Goal: Task Accomplishment & Management: Complete application form

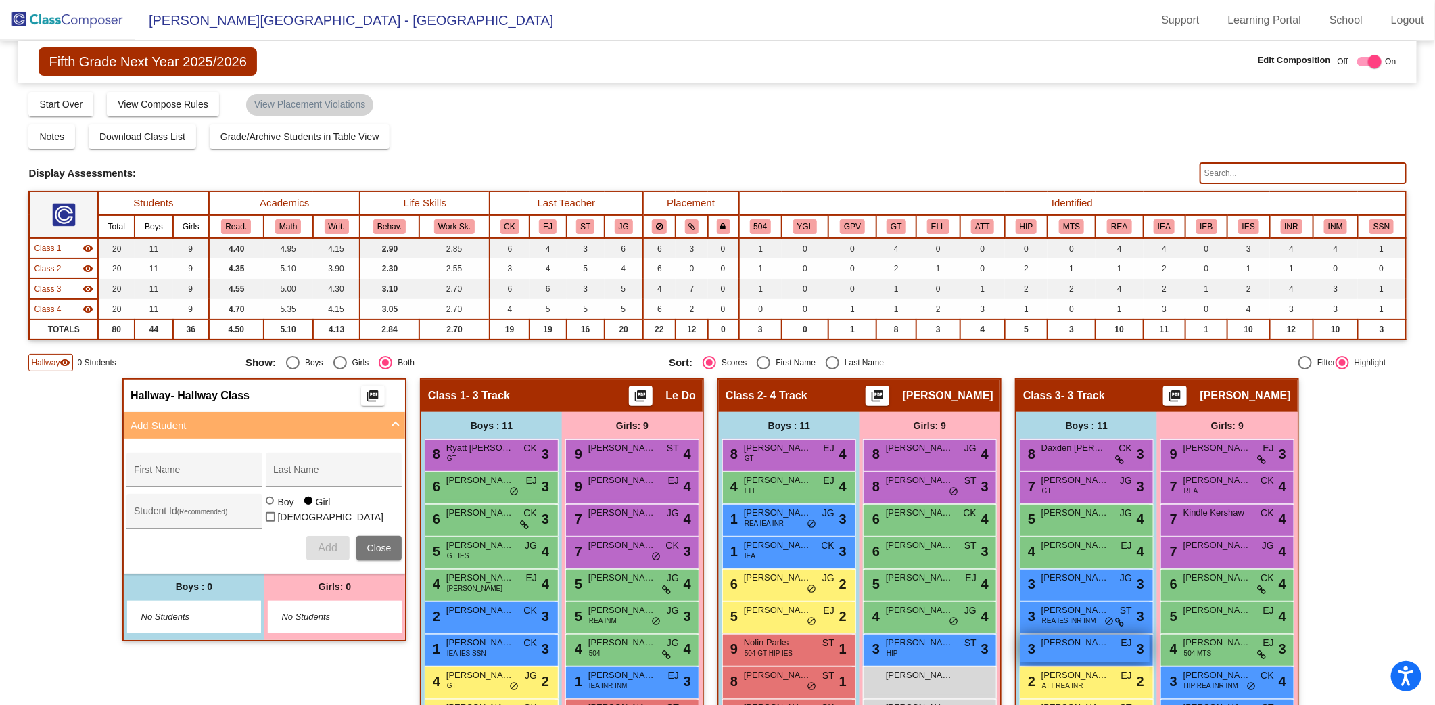
scroll to position [254, 0]
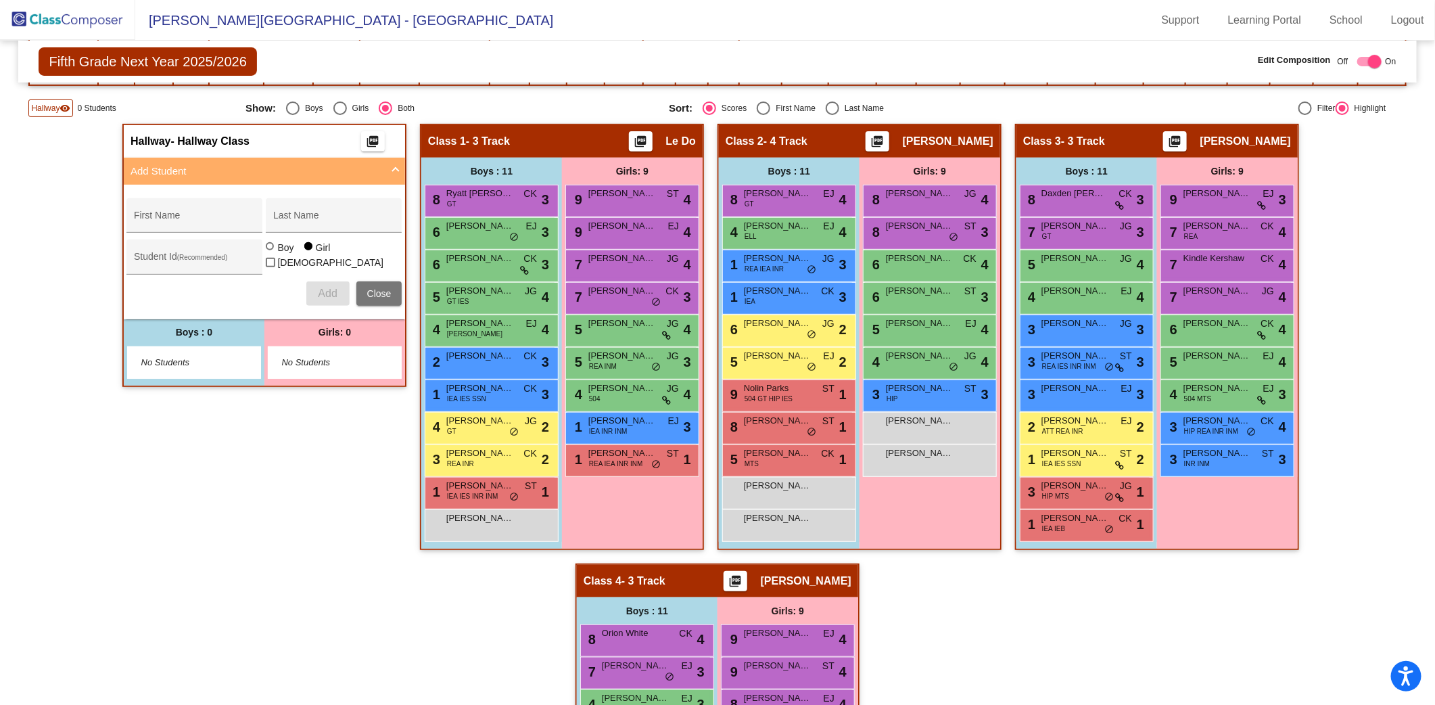
click at [88, 14] on img at bounding box center [67, 20] width 135 height 40
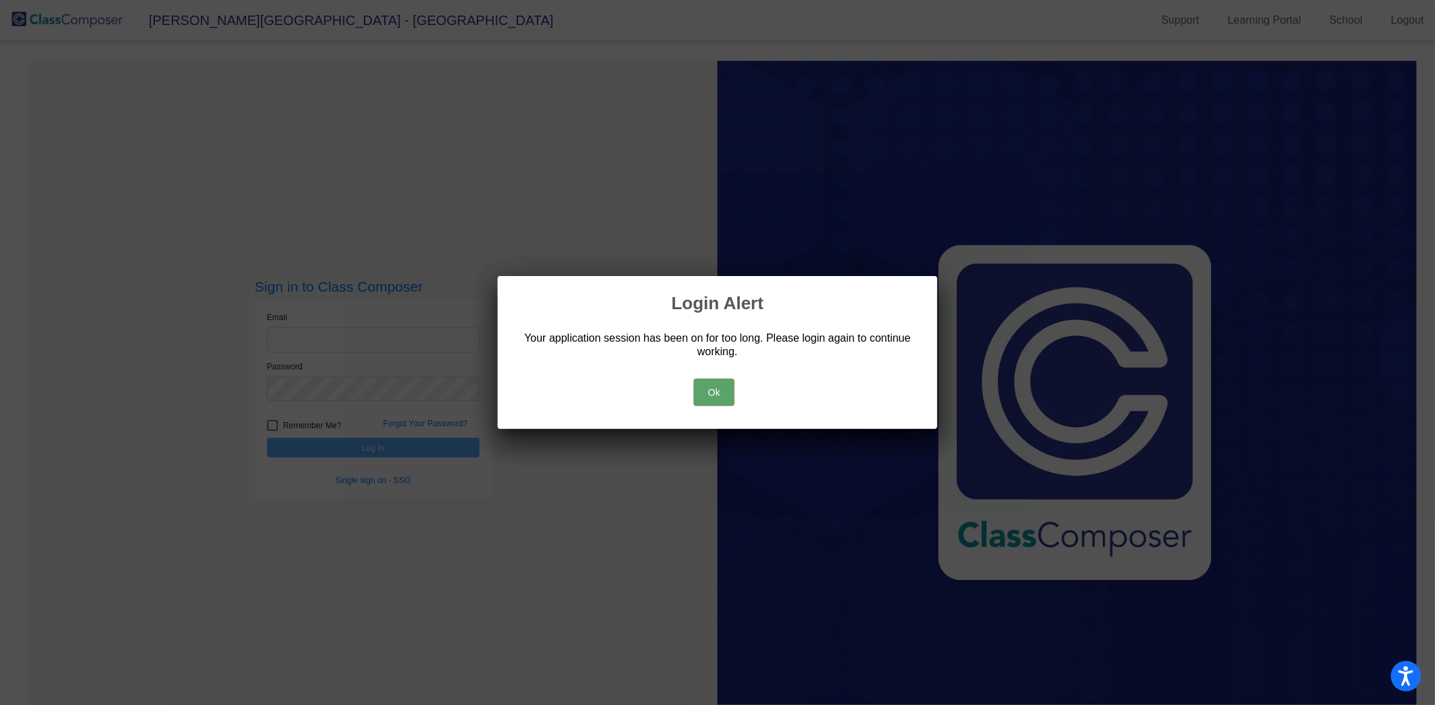
click at [707, 388] on button "Ok" at bounding box center [714, 392] width 41 height 27
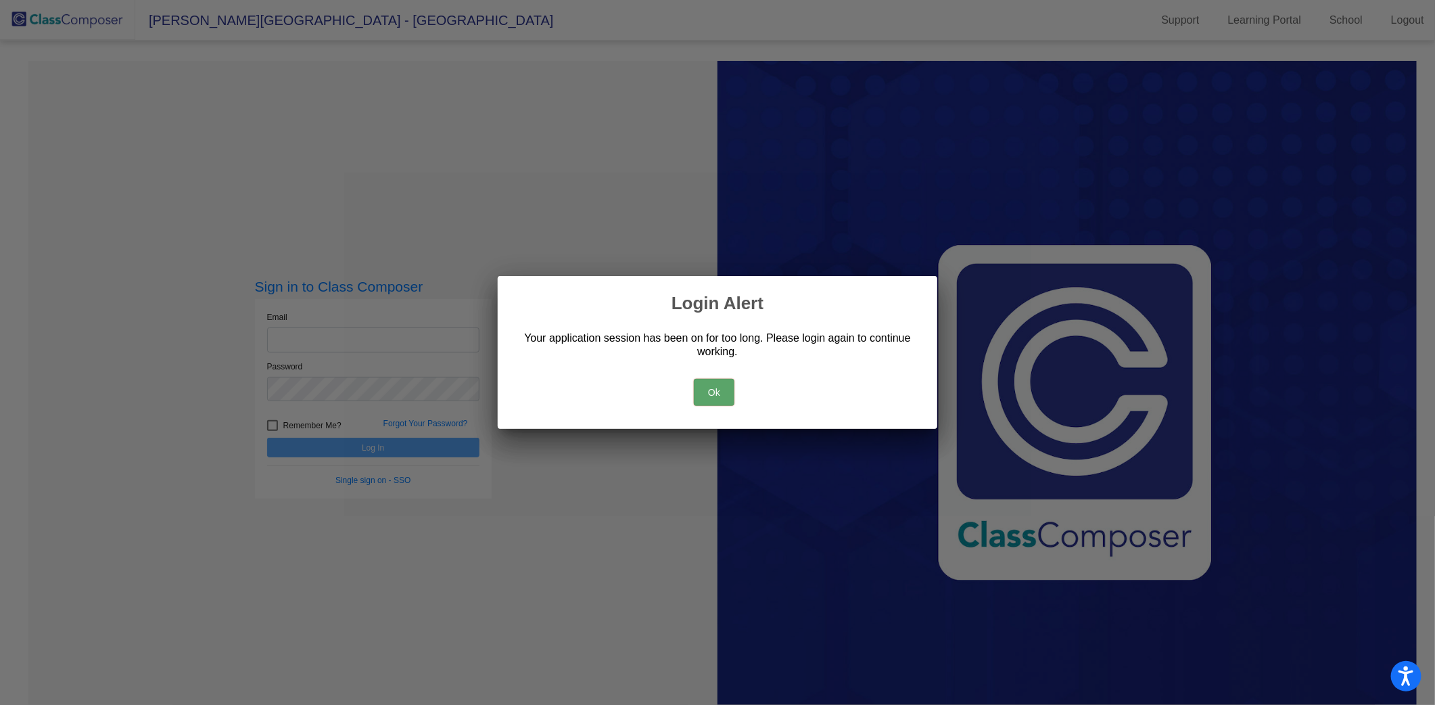
click at [713, 392] on button "Ok" at bounding box center [714, 392] width 41 height 27
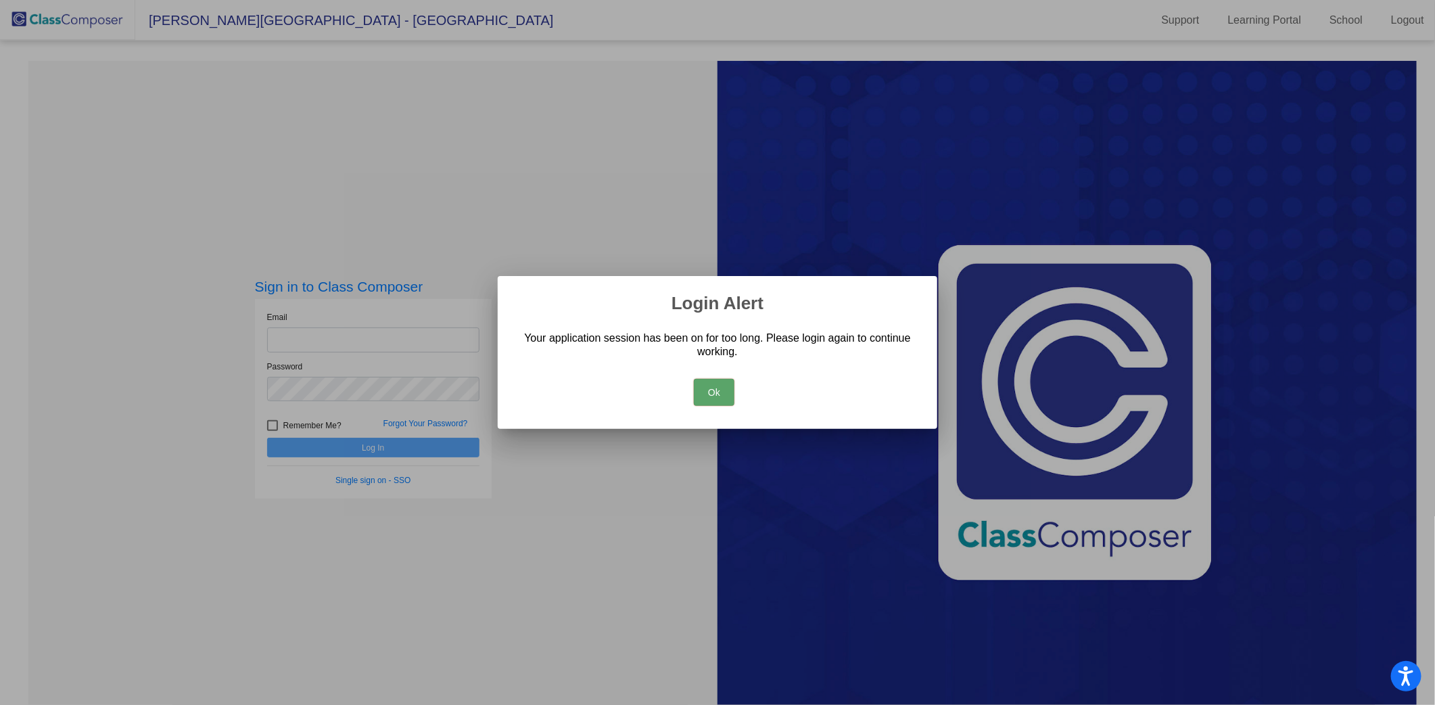
click at [691, 391] on div "Ok" at bounding box center [717, 388] width 407 height 47
click at [718, 388] on button "Ok" at bounding box center [714, 392] width 41 height 27
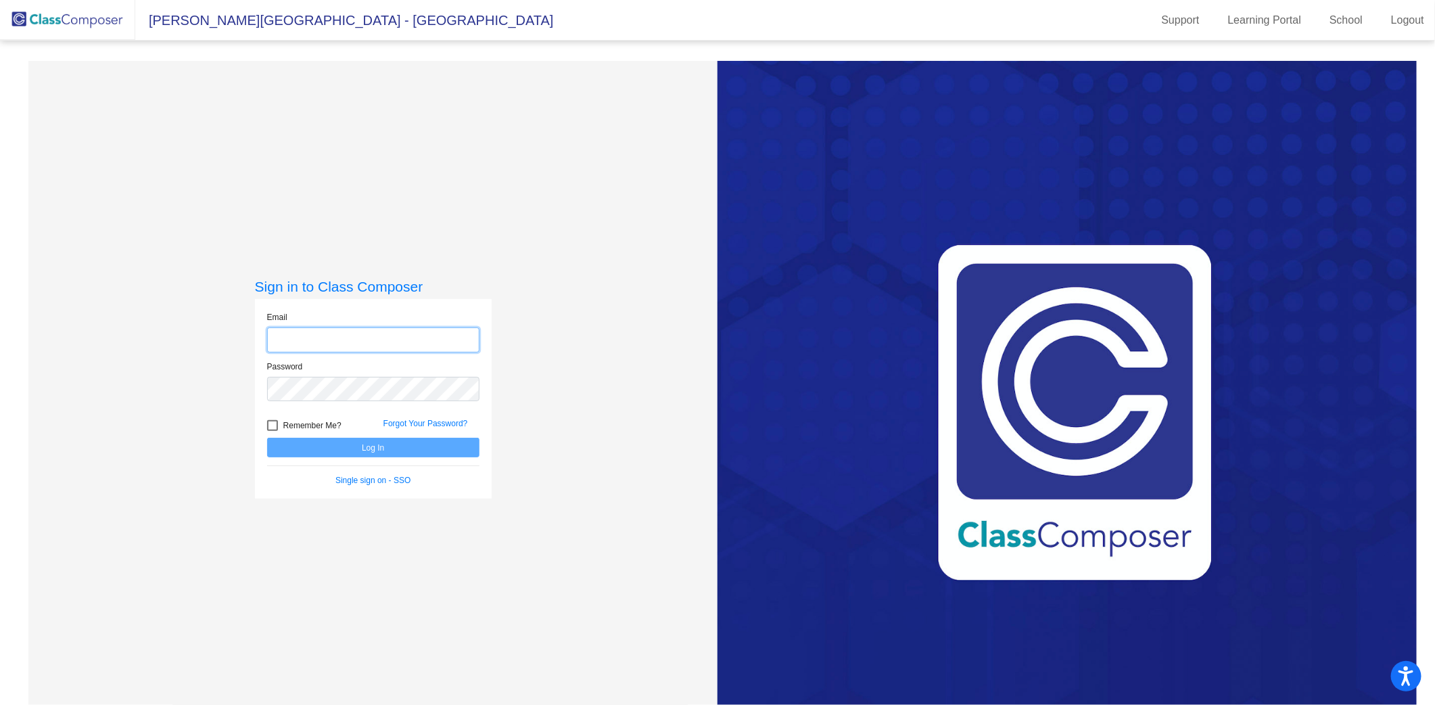
click at [394, 333] on input "email" at bounding box center [373, 339] width 212 height 25
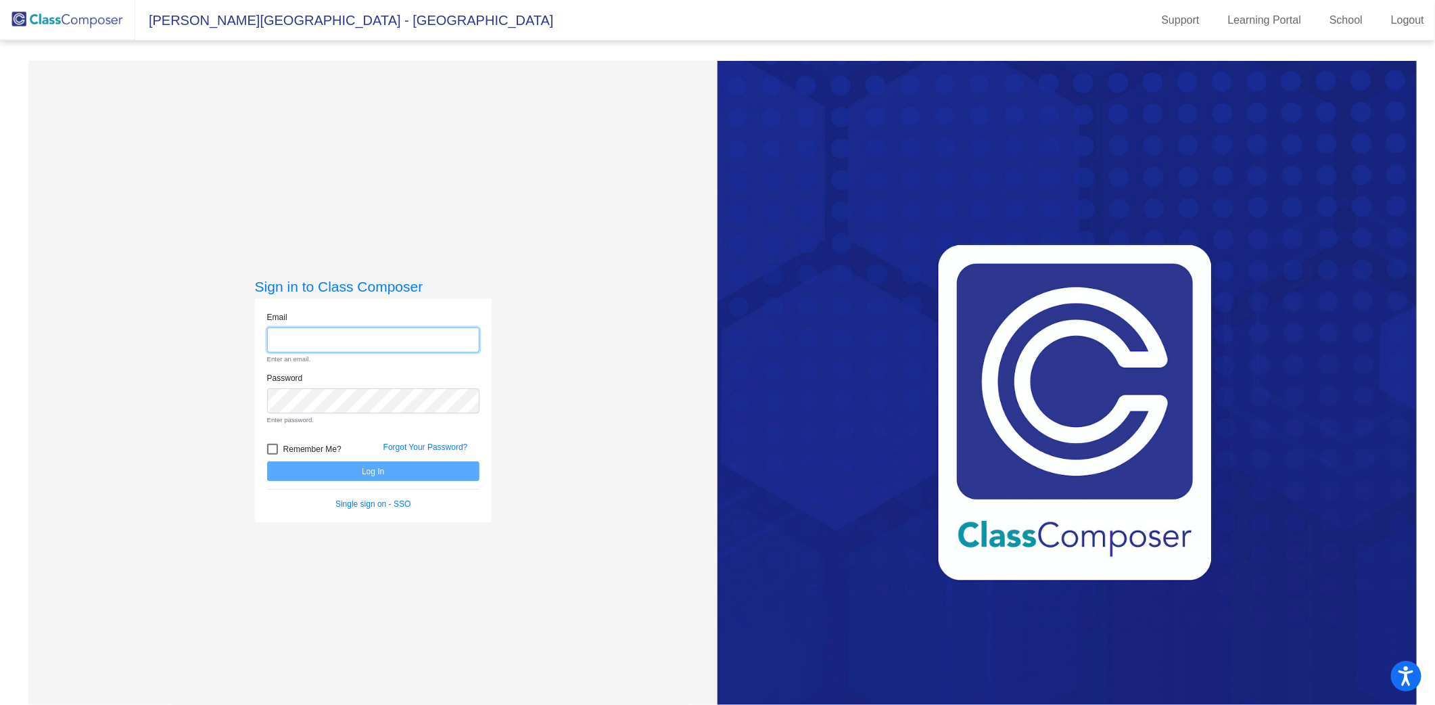
type input "[PERSON_NAME][EMAIL_ADDRESS][PERSON_NAME][DOMAIN_NAME]"
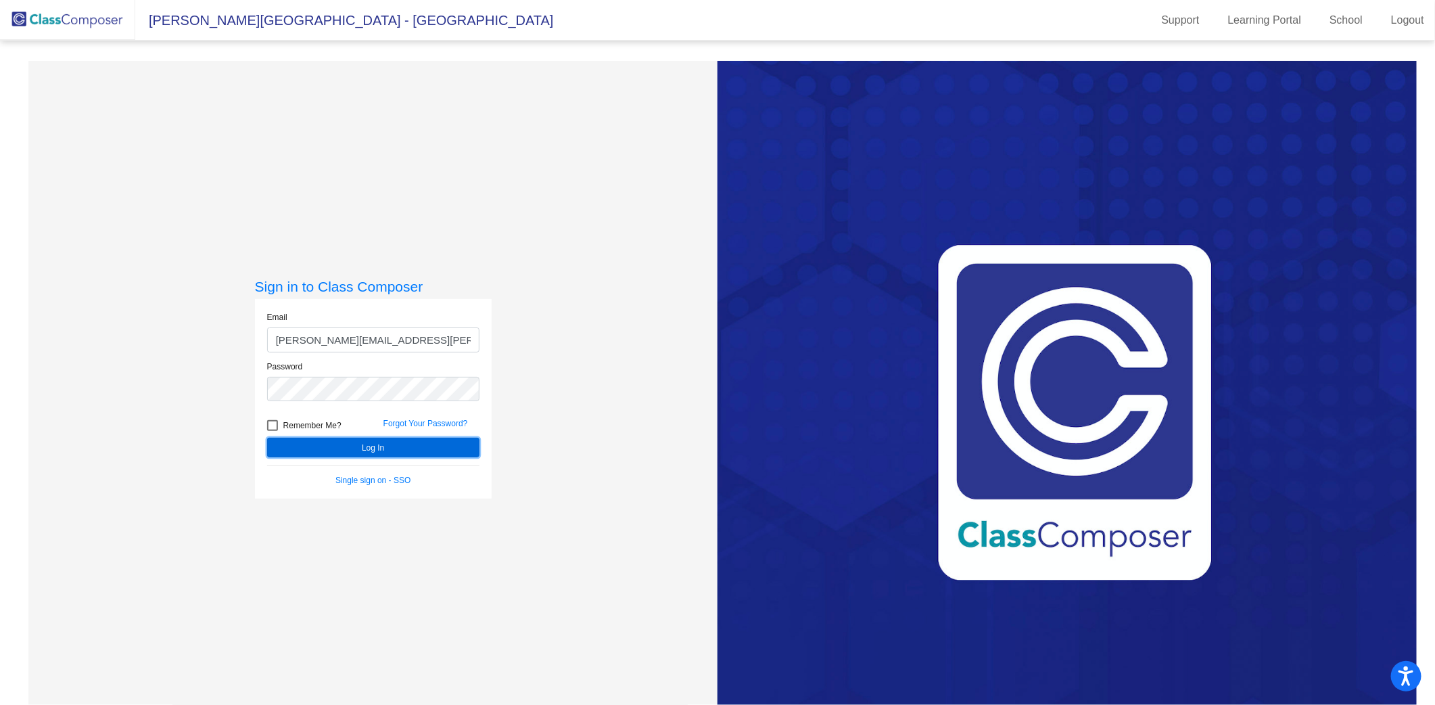
click at [441, 450] on button "Log In" at bounding box center [373, 448] width 212 height 20
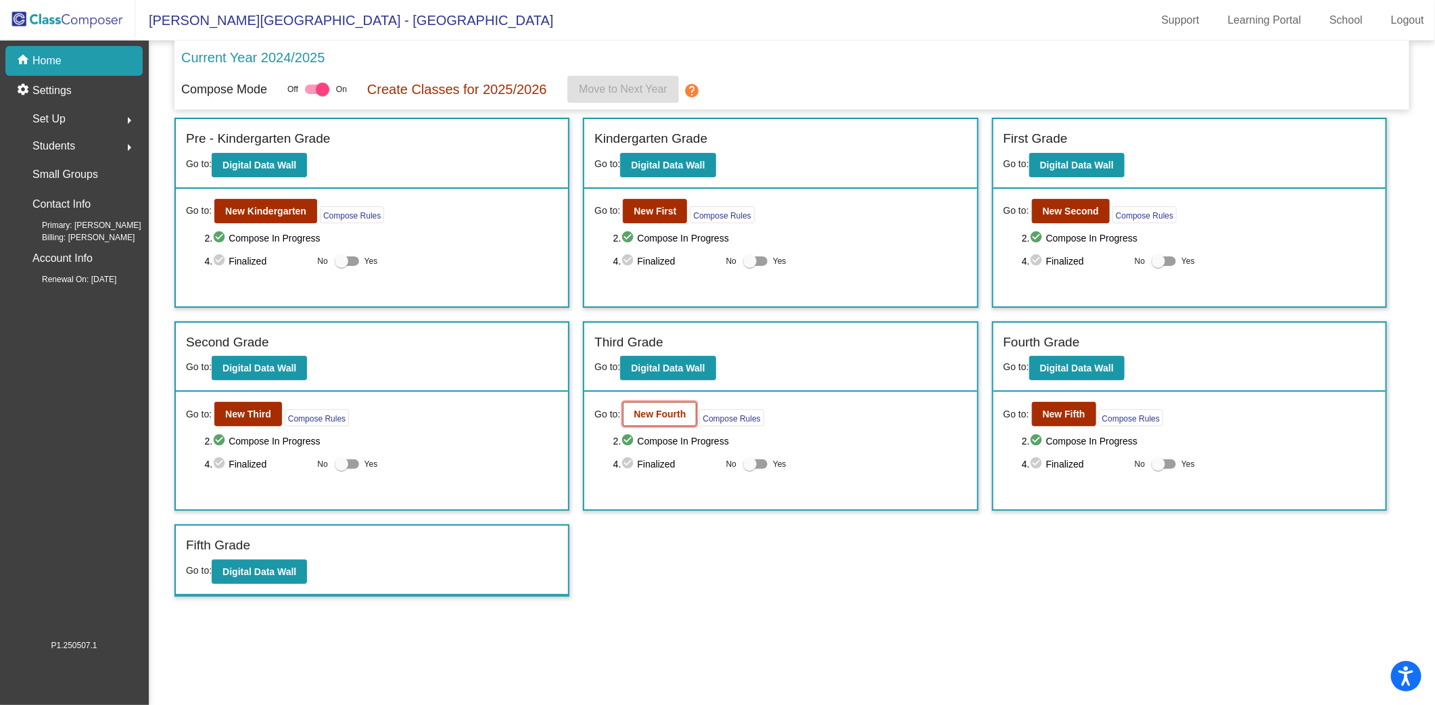
click at [657, 411] on b "New Fourth" at bounding box center [660, 414] width 52 height 11
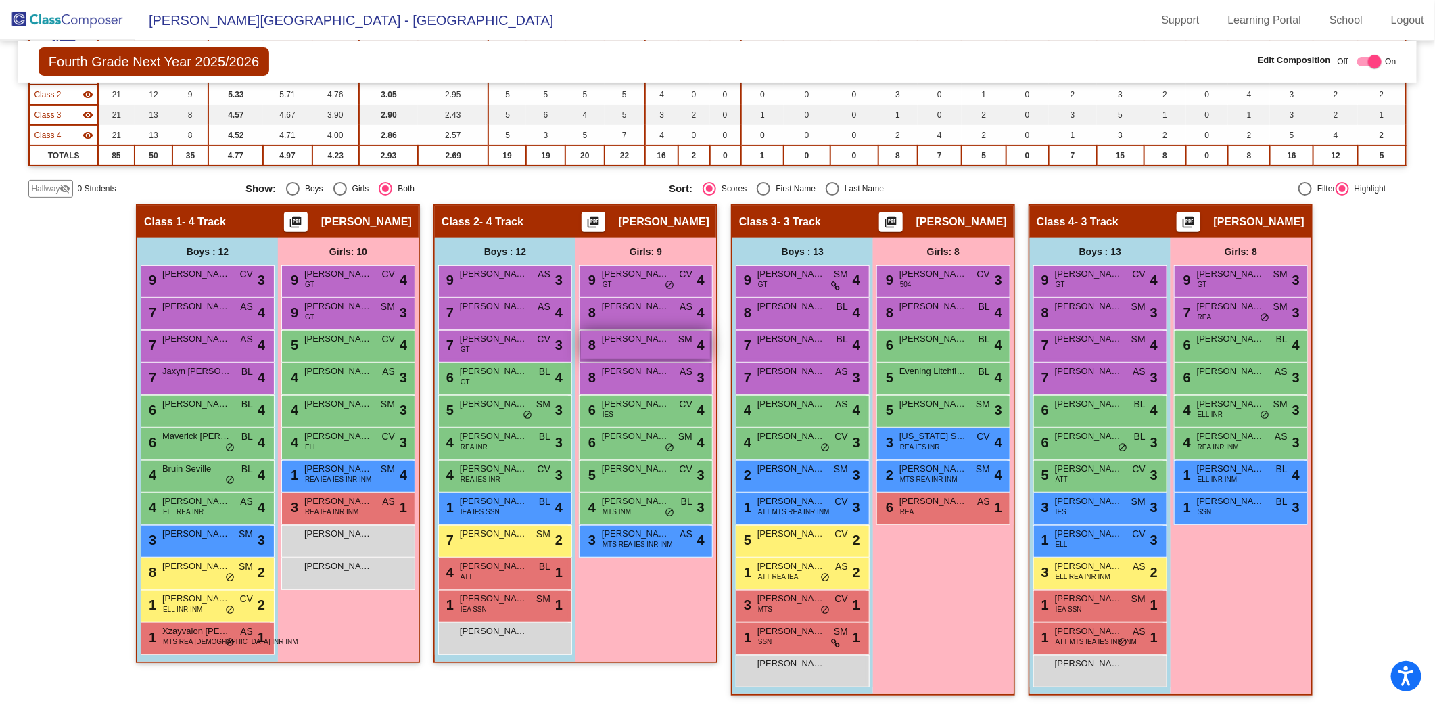
scroll to position [1, 0]
click at [58, 187] on span "Hallway" at bounding box center [45, 189] width 28 height 12
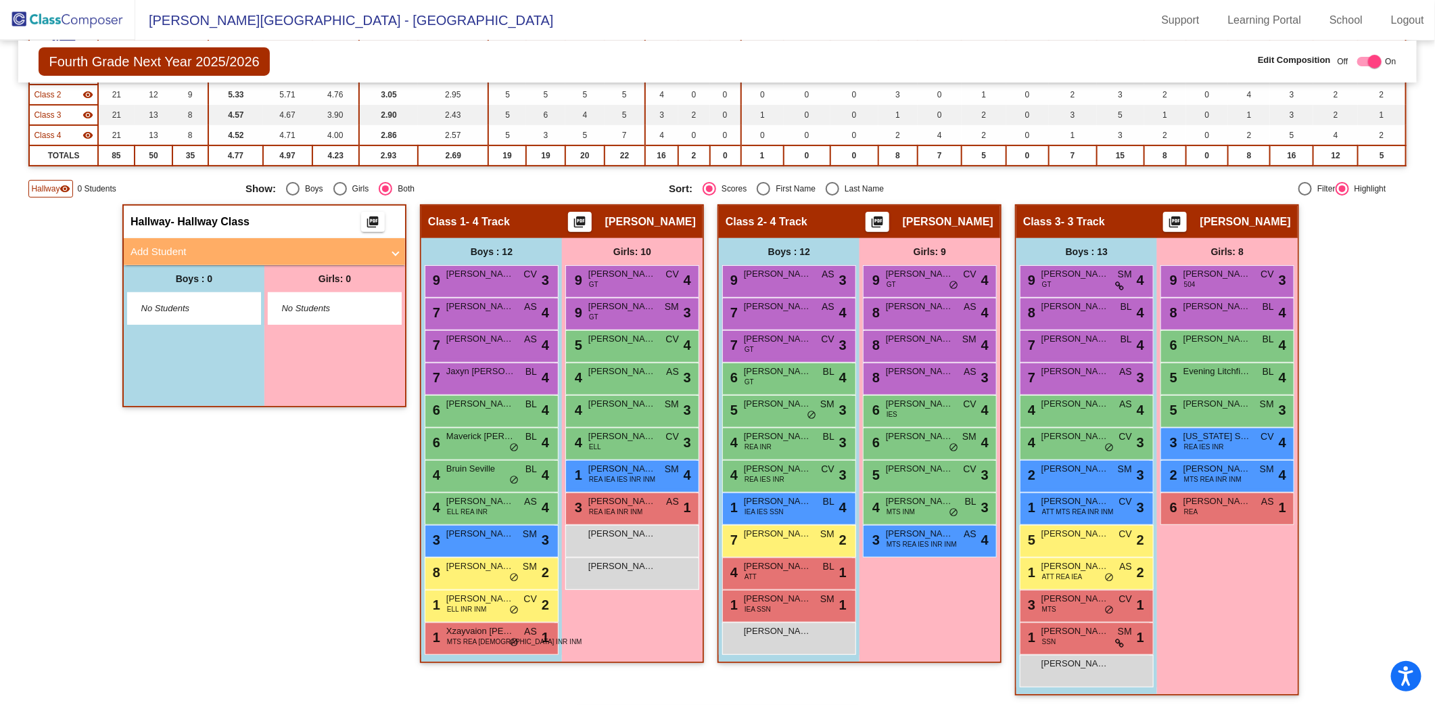
click at [288, 244] on mat-panel-title "Add Student" at bounding box center [257, 252] width 252 height 16
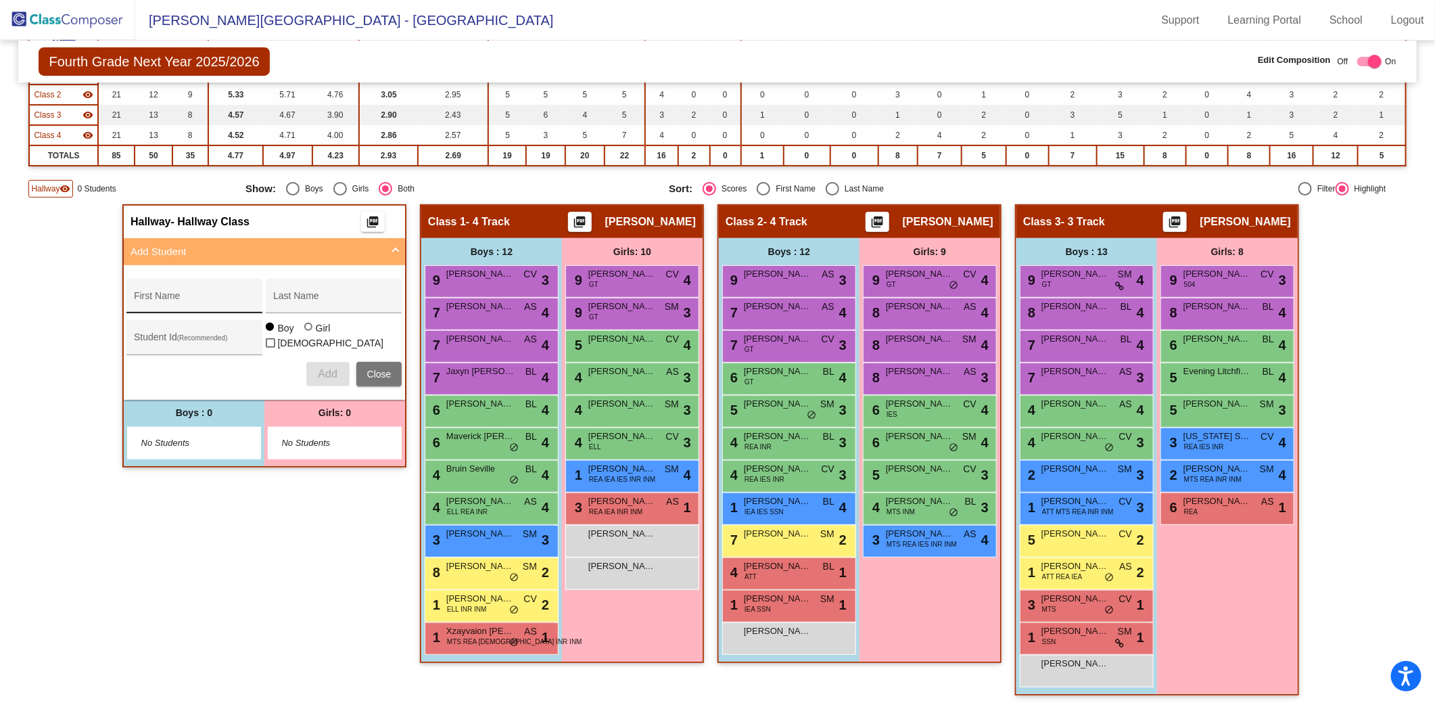
click at [166, 288] on div "First Name" at bounding box center [195, 300] width 122 height 28
type input "[PERSON_NAME]"
type input "Olite"
click at [329, 369] on span "Add" at bounding box center [327, 373] width 19 height 11
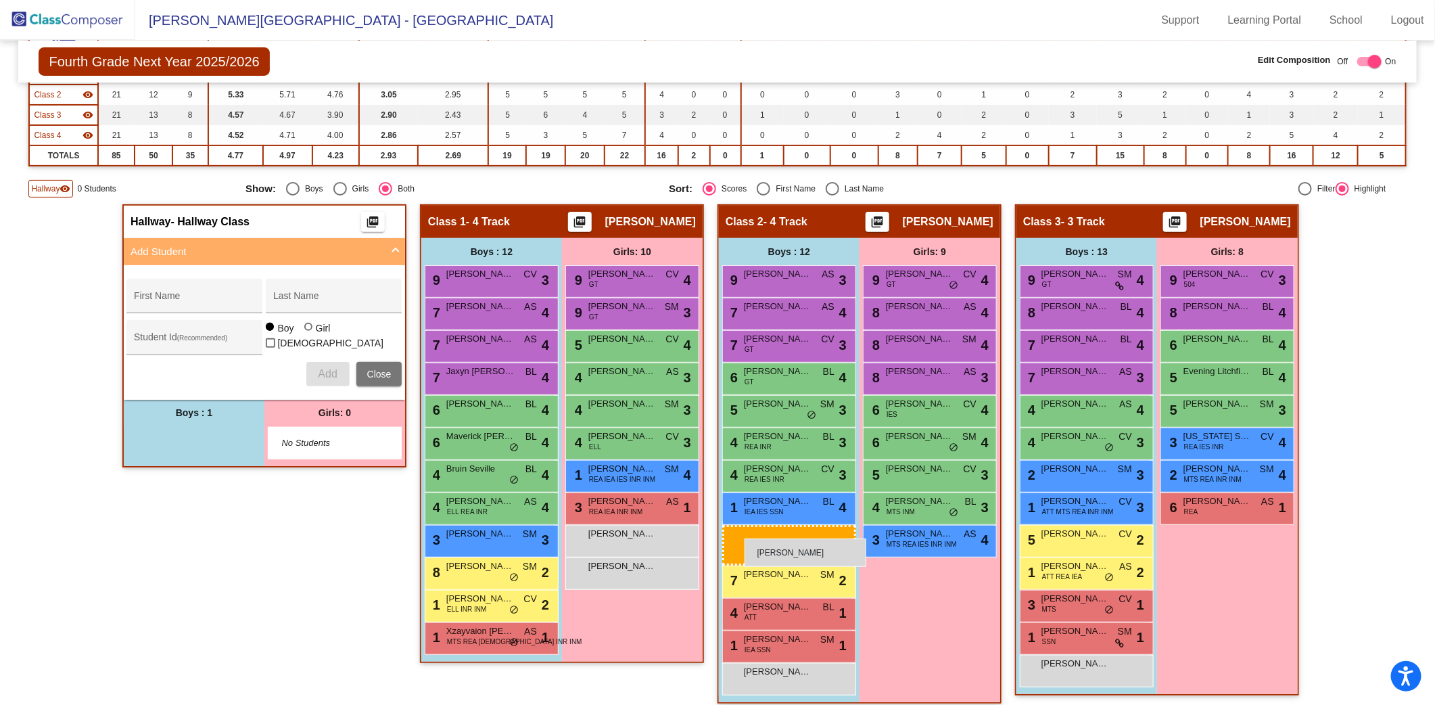
drag, startPoint x: 193, startPoint y: 441, endPoint x: 745, endPoint y: 538, distance: 559.8
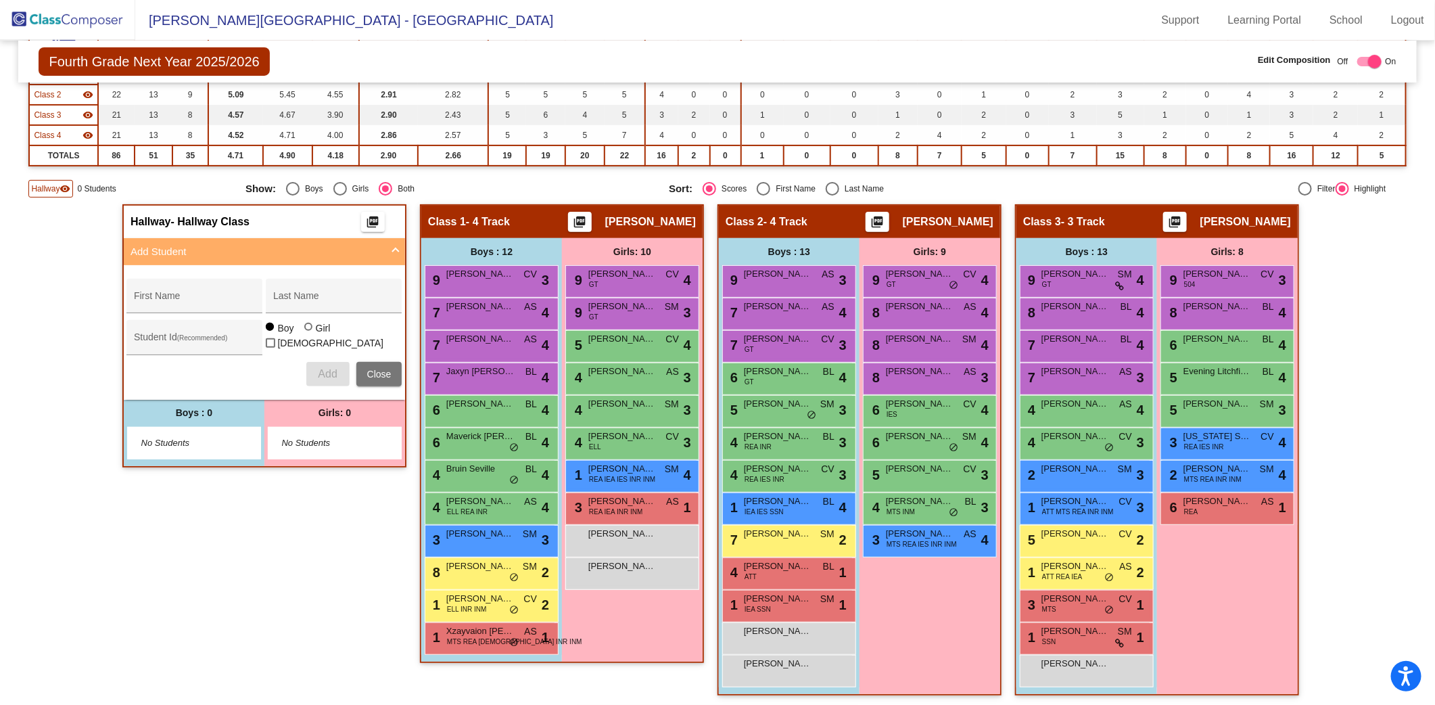
click at [238, 561] on div "Hallway - Hallway Class picture_as_pdf Add Student First Name Last Name Student…" at bounding box center [264, 456] width 284 height 505
click at [98, 19] on img at bounding box center [67, 20] width 135 height 40
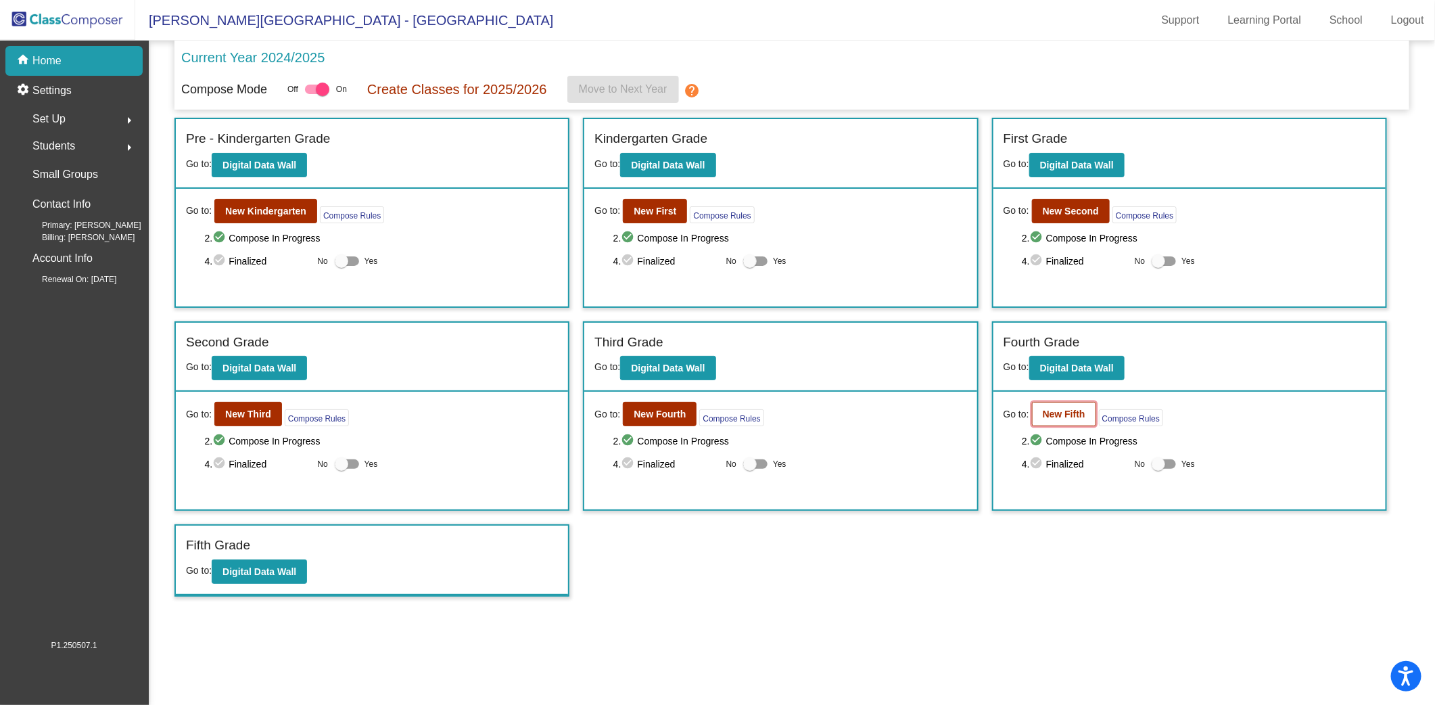
click at [1046, 409] on b "New Fifth" at bounding box center [1064, 414] width 43 height 11
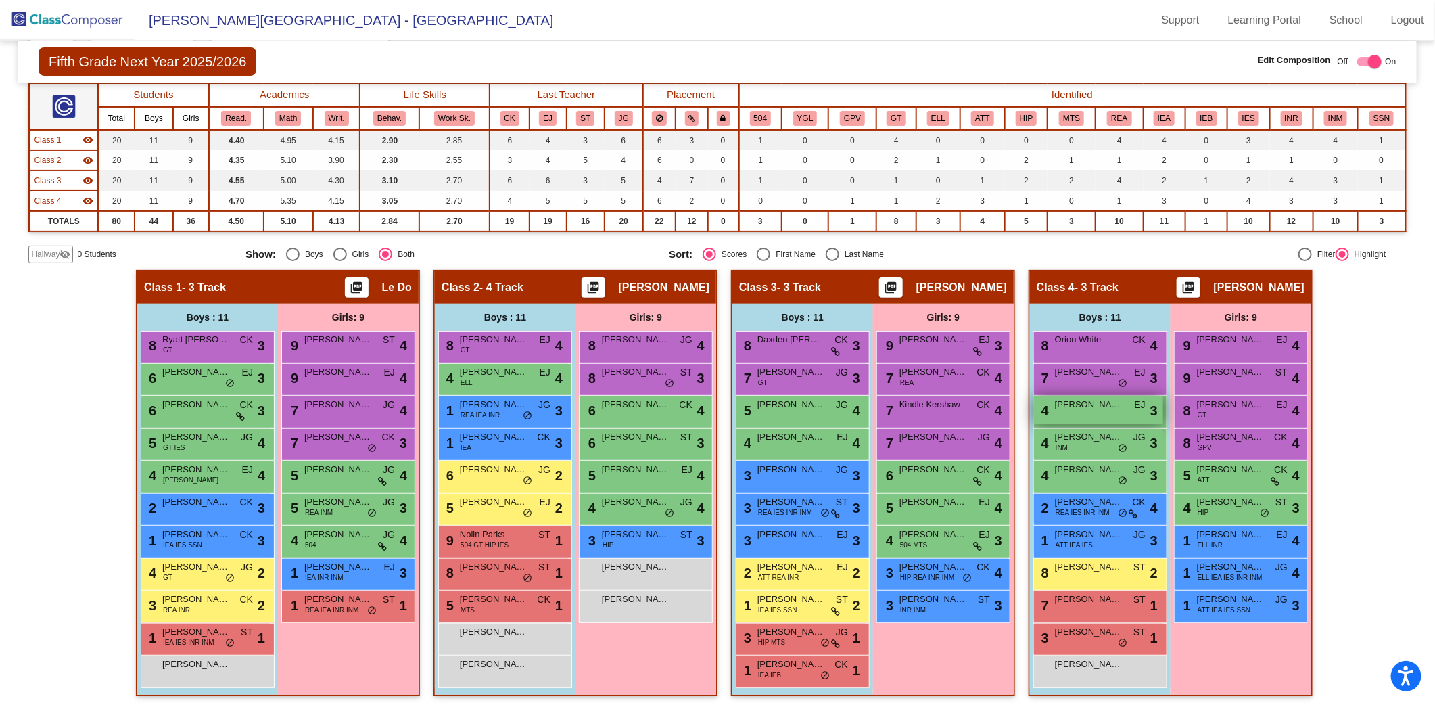
scroll to position [109, 0]
click at [43, 254] on span "Hallway" at bounding box center [45, 254] width 28 height 12
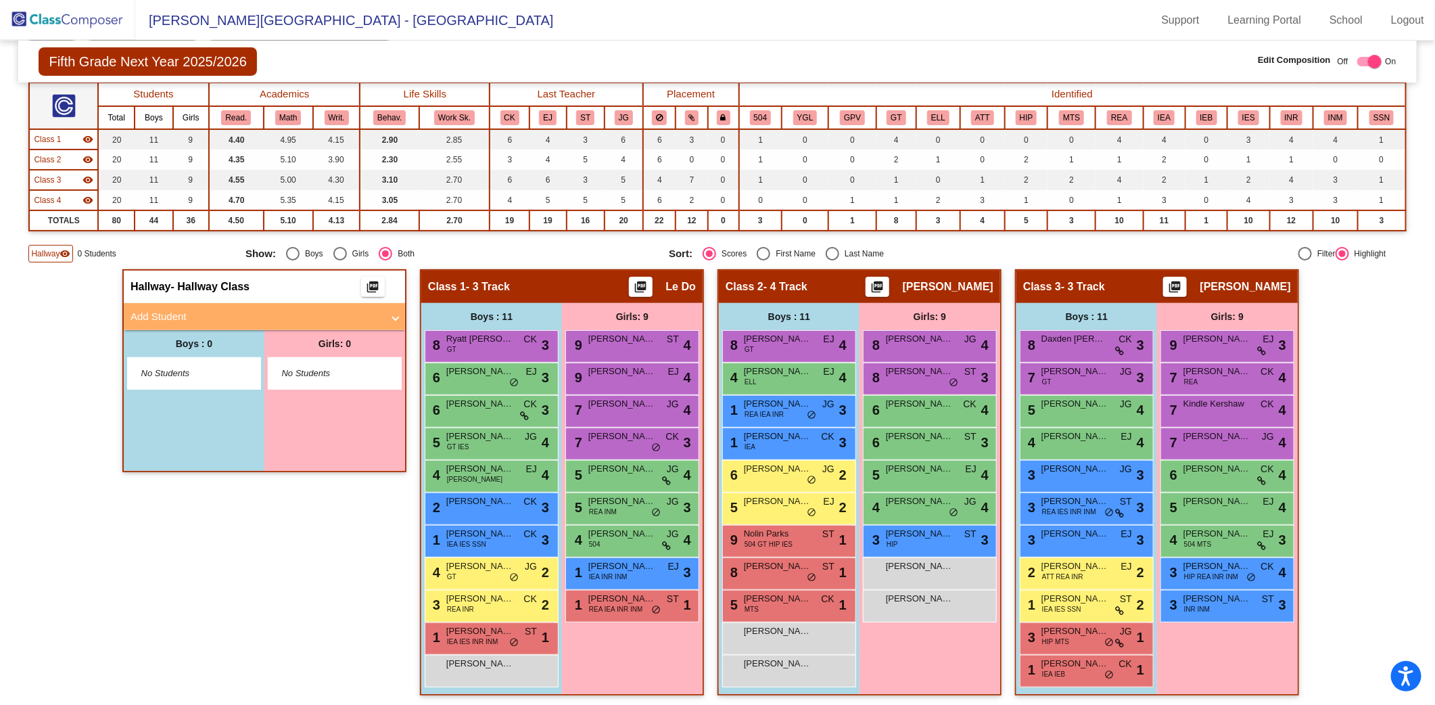
click at [181, 313] on mat-panel-title "Add Student" at bounding box center [257, 317] width 252 height 16
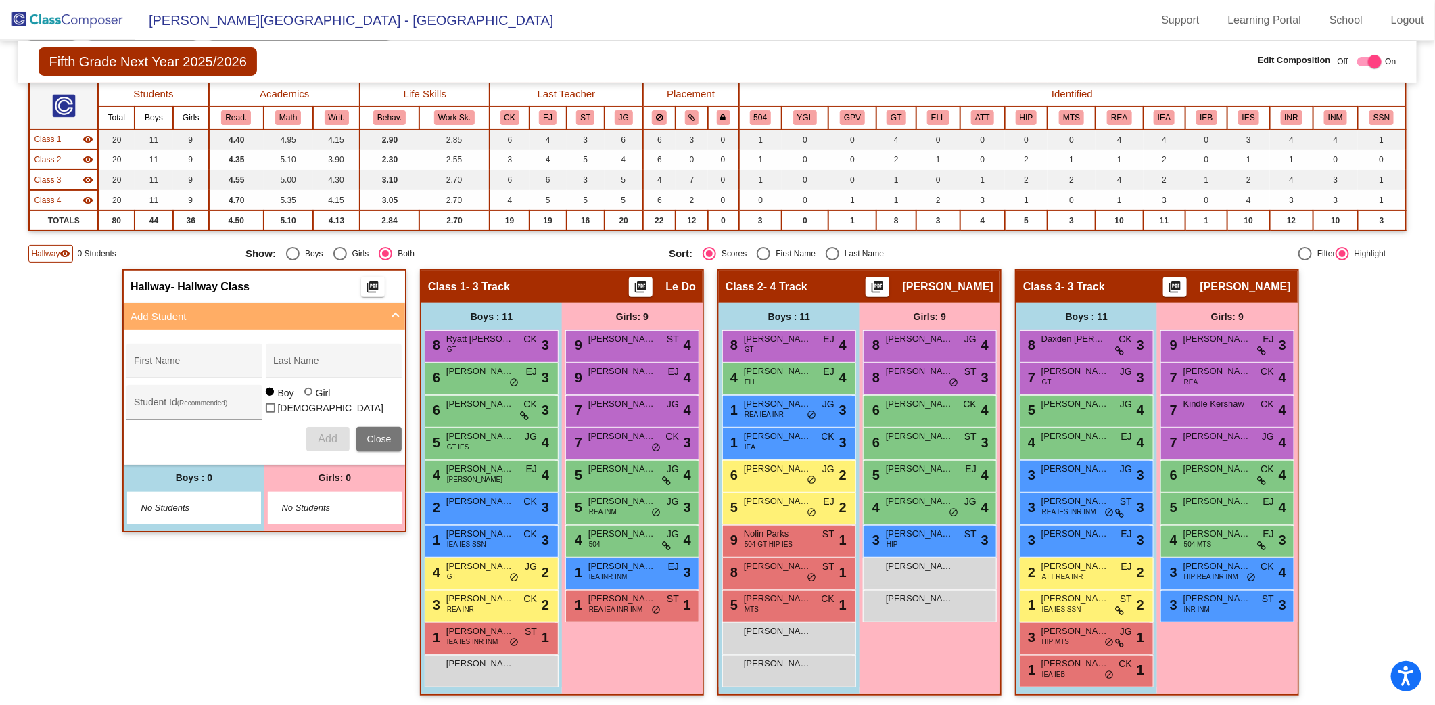
click at [43, 248] on span "Hallway" at bounding box center [45, 254] width 28 height 12
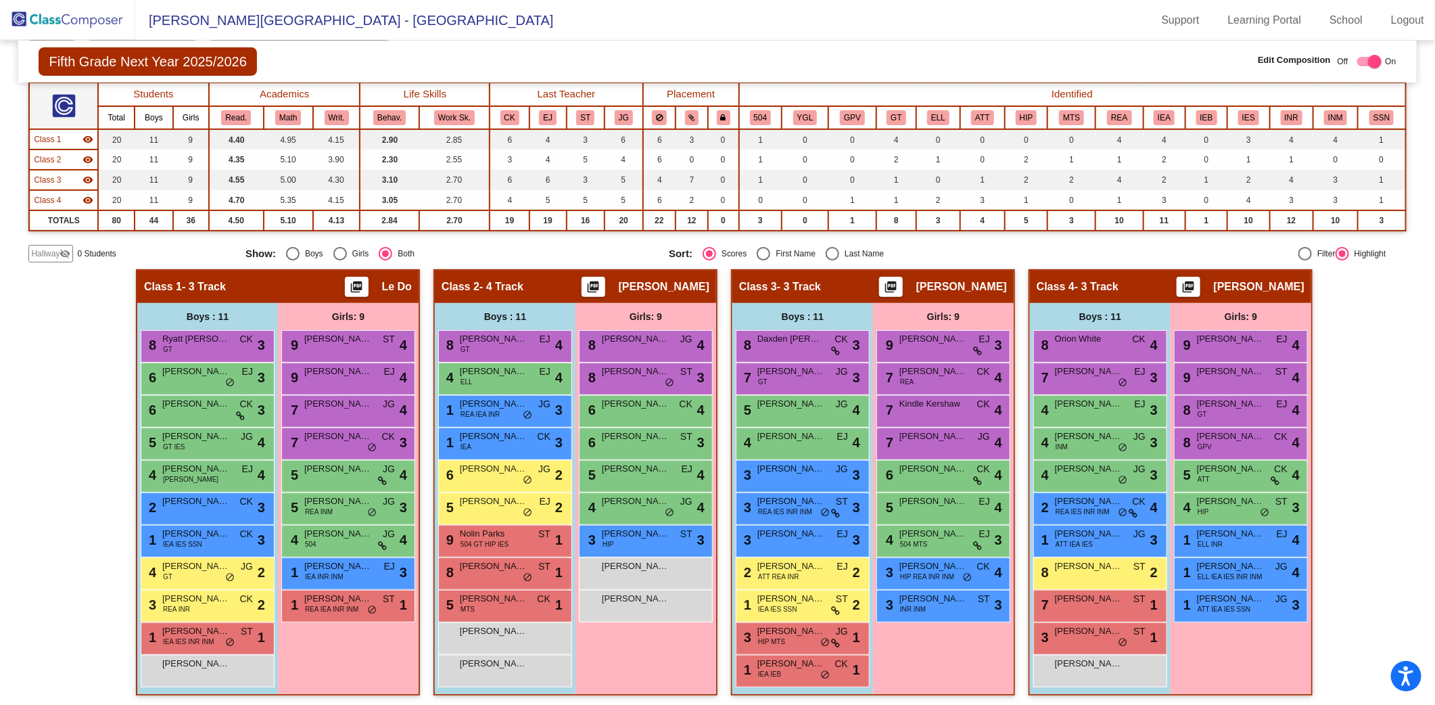
click at [45, 251] on span "Hallway" at bounding box center [45, 254] width 28 height 12
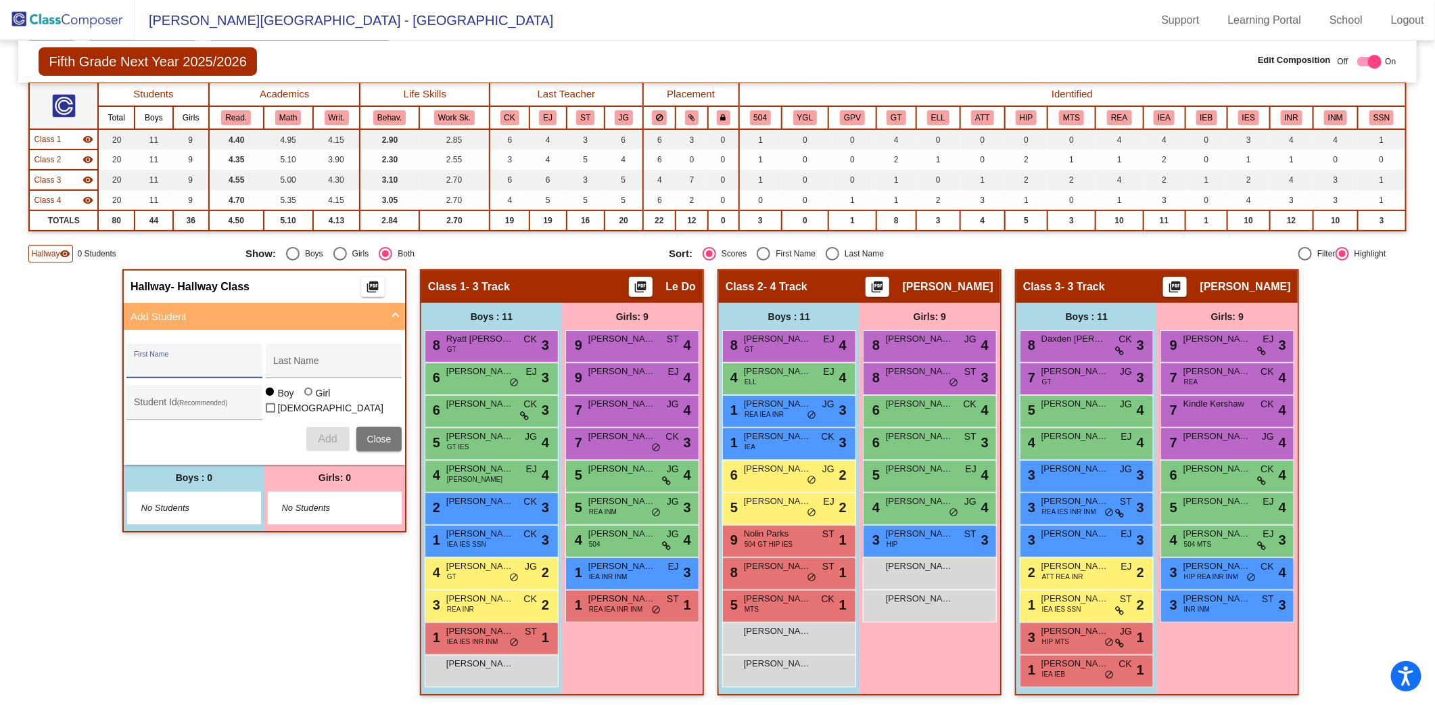
click at [225, 361] on input "First Name" at bounding box center [195, 366] width 122 height 11
type input "[PERSON_NAME]"
type input "Herney"
click at [330, 436] on span "Add" at bounding box center [327, 438] width 19 height 11
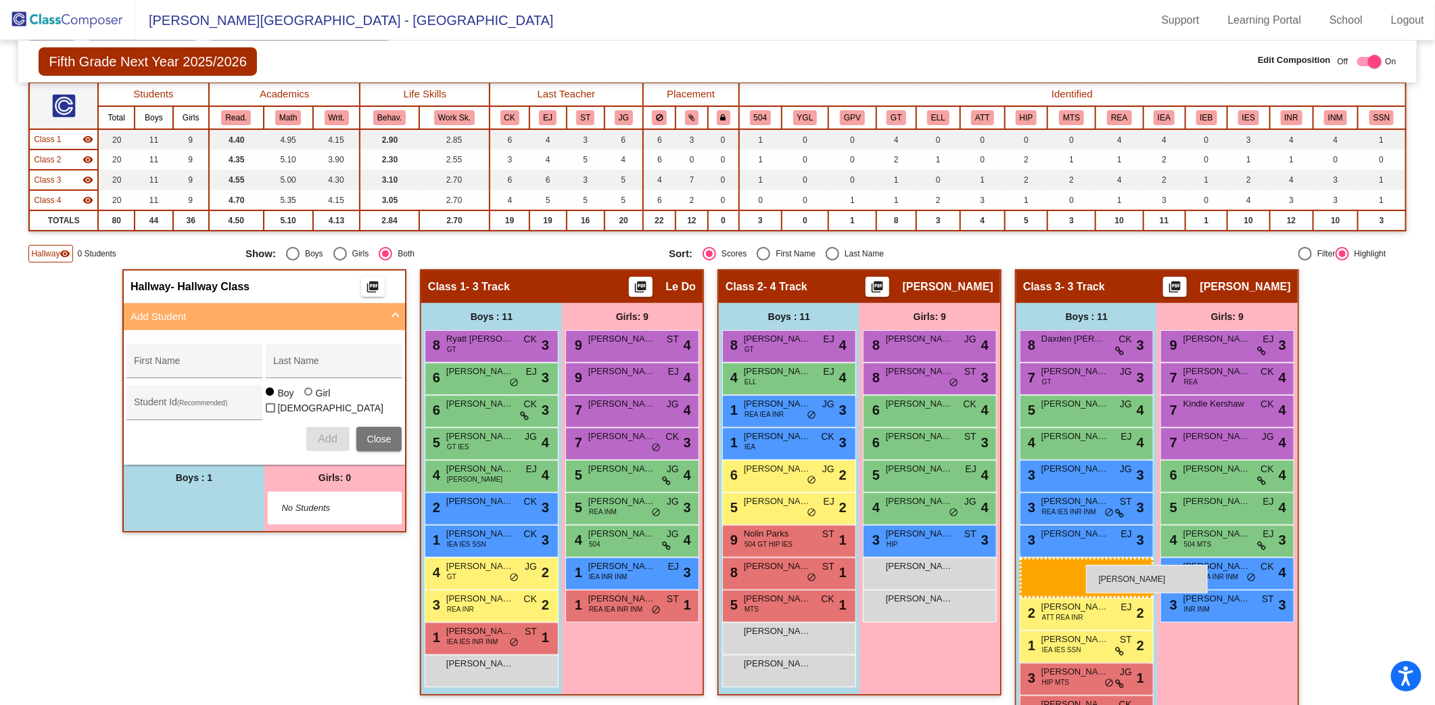
drag, startPoint x: 225, startPoint y: 498, endPoint x: 1086, endPoint y: 565, distance: 863.6
